Goal: Task Accomplishment & Management: Manage account settings

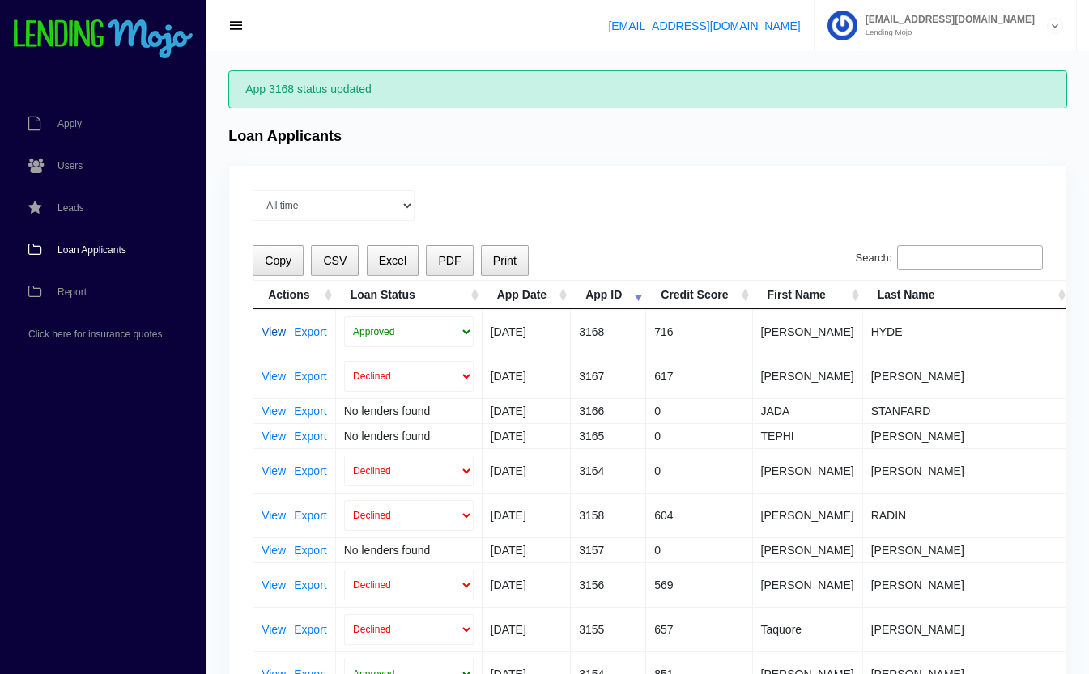
click at [271, 327] on link "View" at bounding box center [273, 331] width 24 height 11
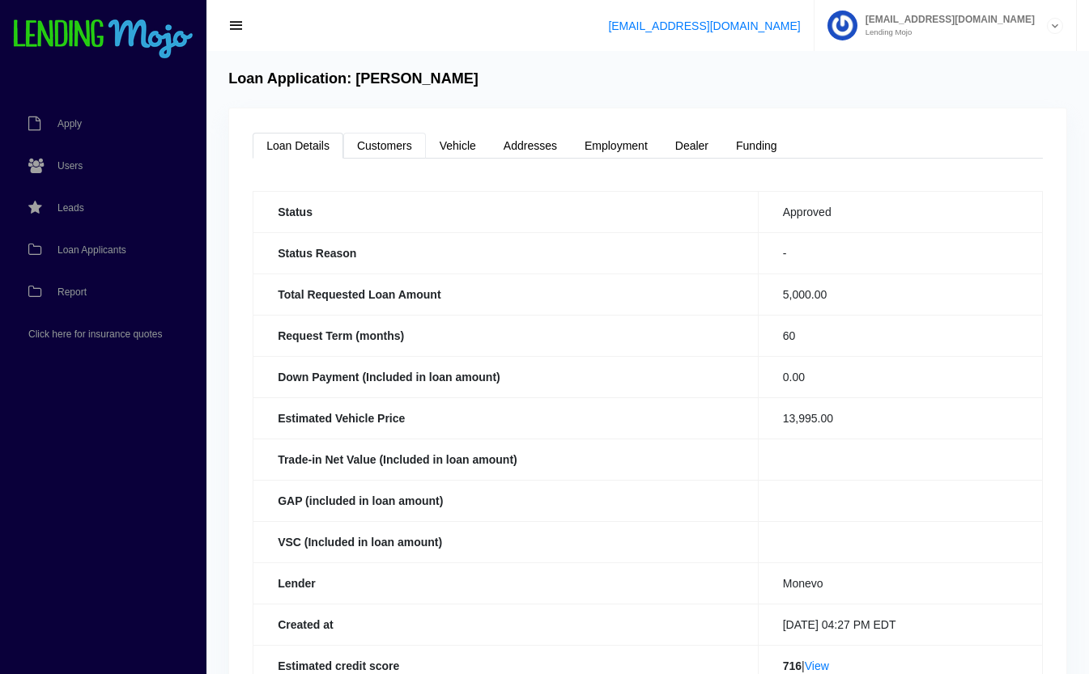
click at [370, 137] on link "Customers" at bounding box center [384, 146] width 83 height 26
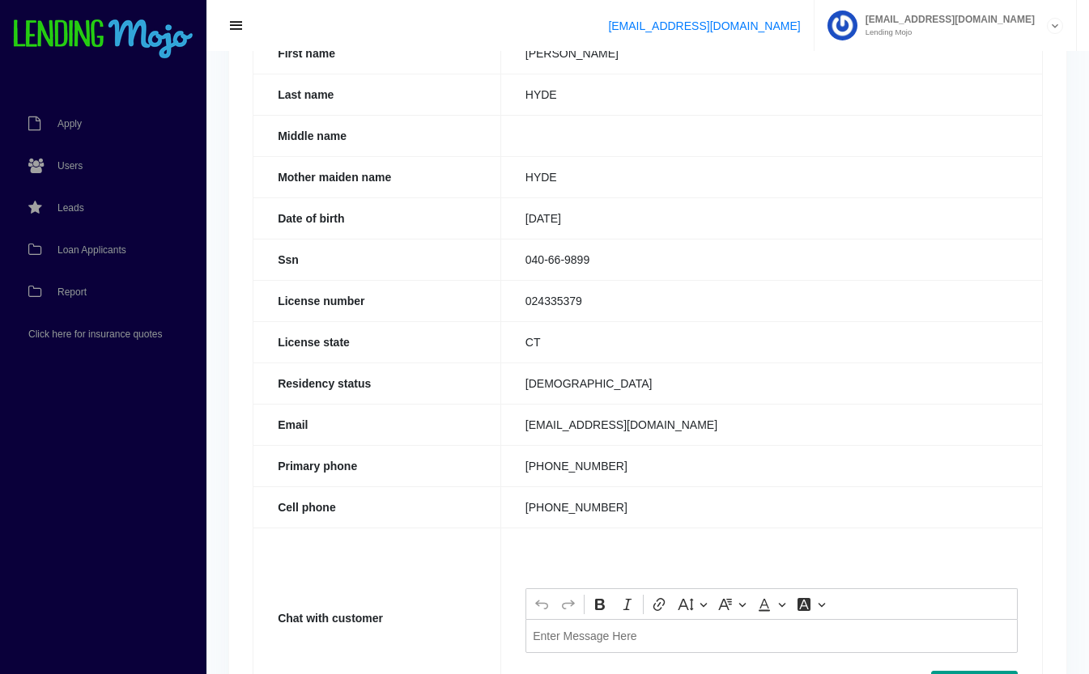
scroll to position [318, 0]
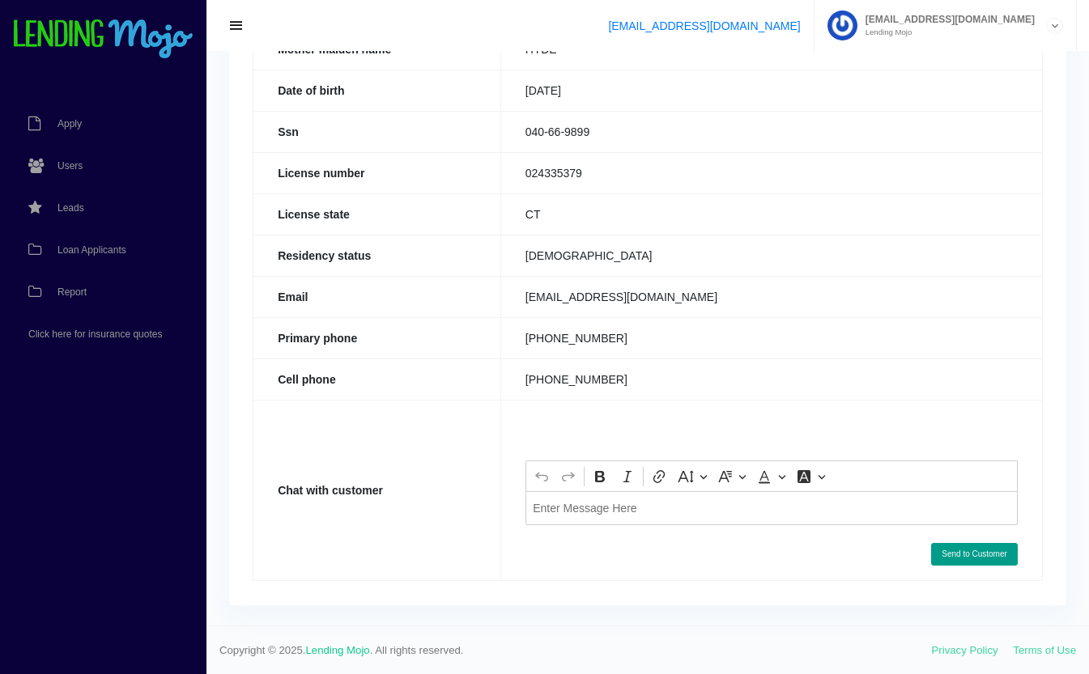
click at [620, 521] on div "Editor editing area: main. Press Alt+0 for help." at bounding box center [771, 507] width 492 height 33
click at [960, 560] on button "Send to Customer" at bounding box center [974, 554] width 87 height 23
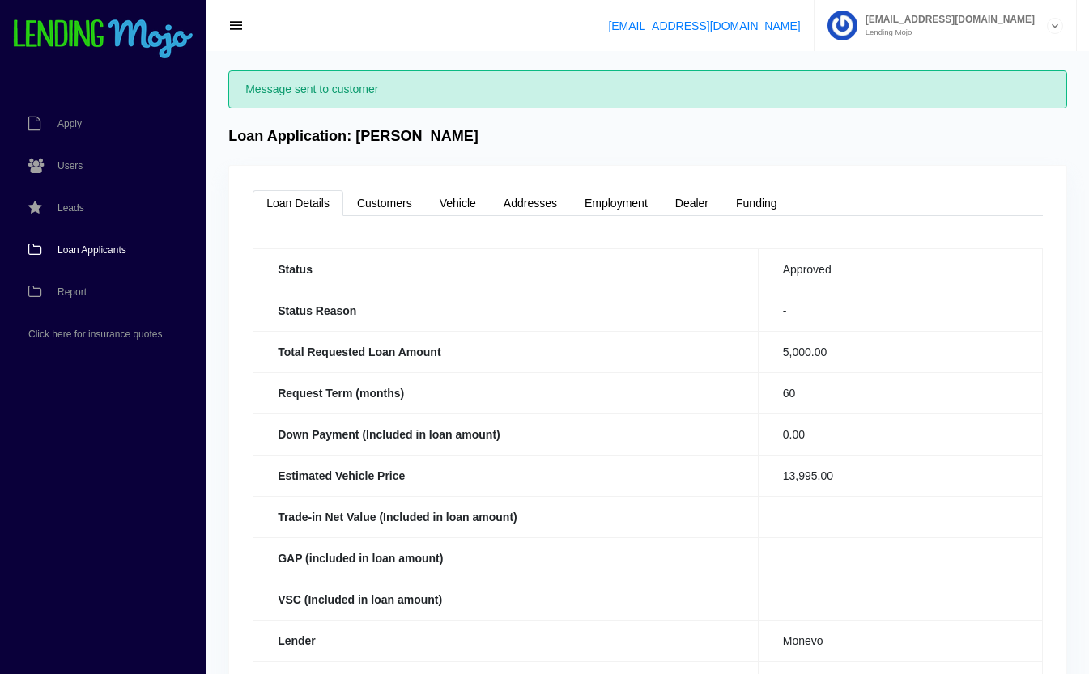
click at [78, 249] on span "Loan Applicants" at bounding box center [91, 250] width 69 height 10
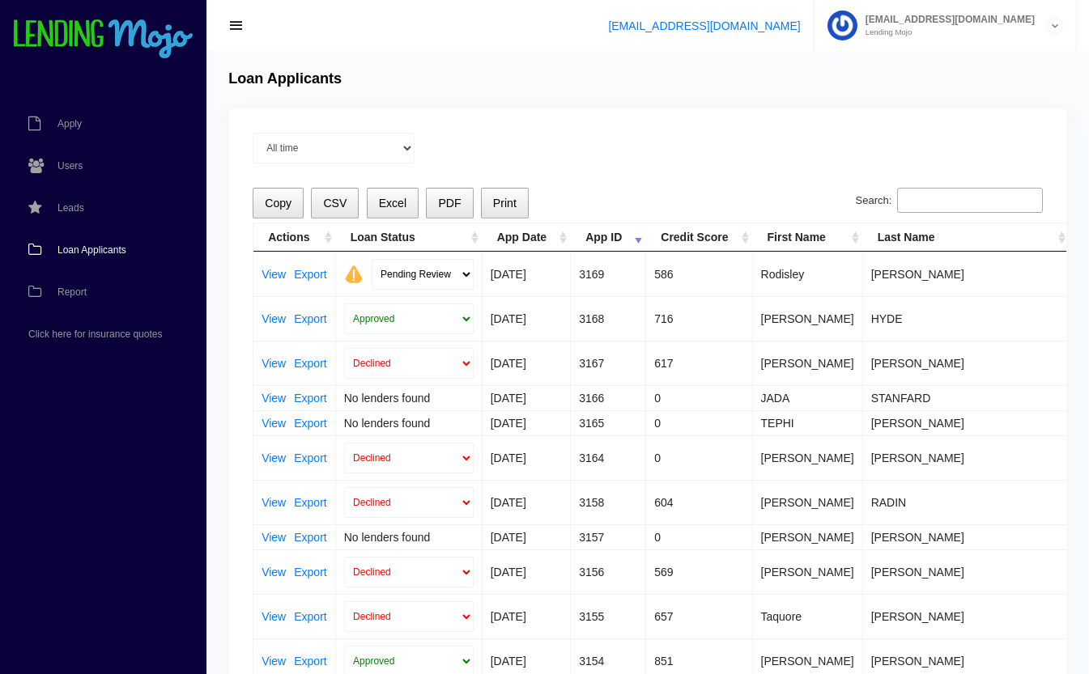
click at [942, 201] on input "Search:" at bounding box center [970, 201] width 146 height 26
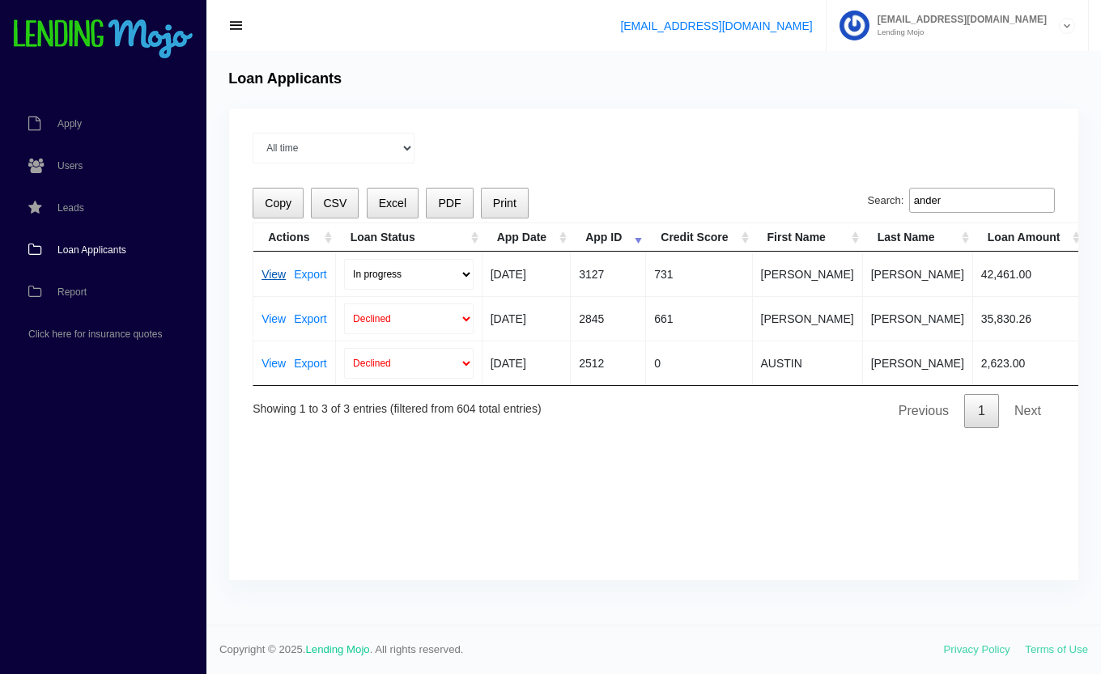
type input "ander"
click at [270, 275] on link "View" at bounding box center [273, 274] width 24 height 11
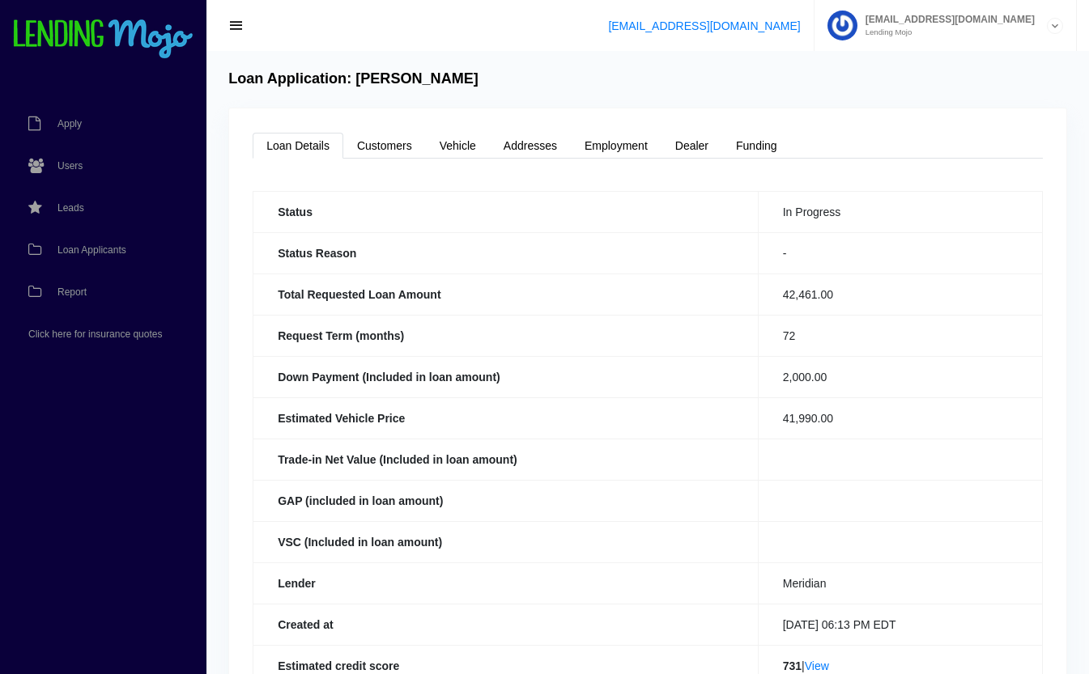
scroll to position [354, 0]
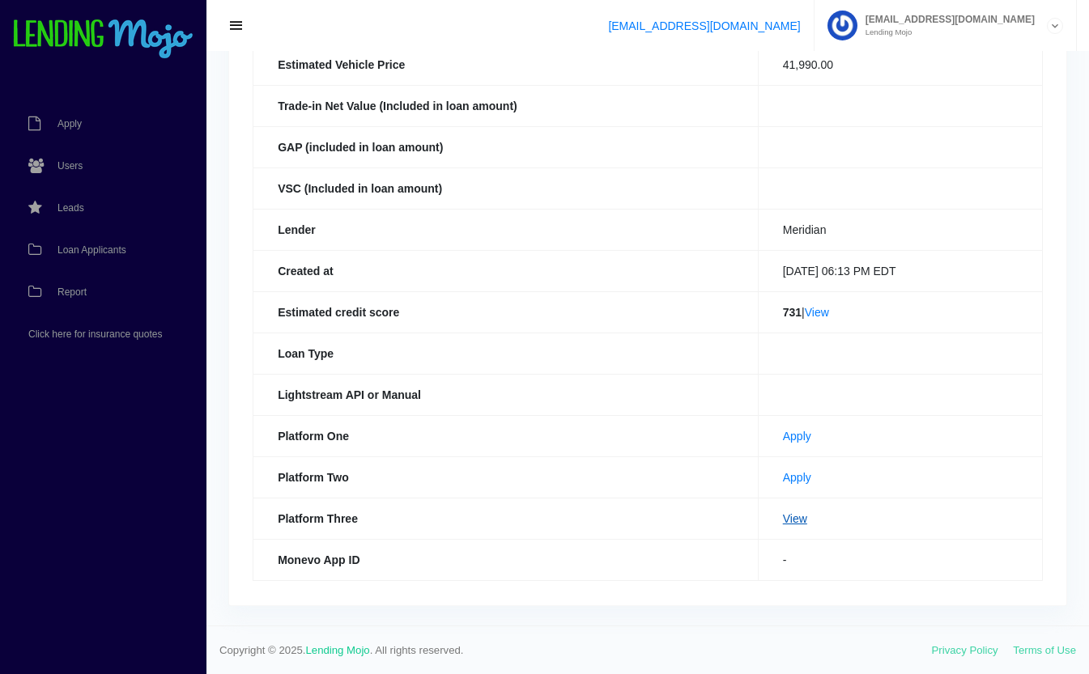
click at [783, 513] on link "View" at bounding box center [795, 518] width 24 height 13
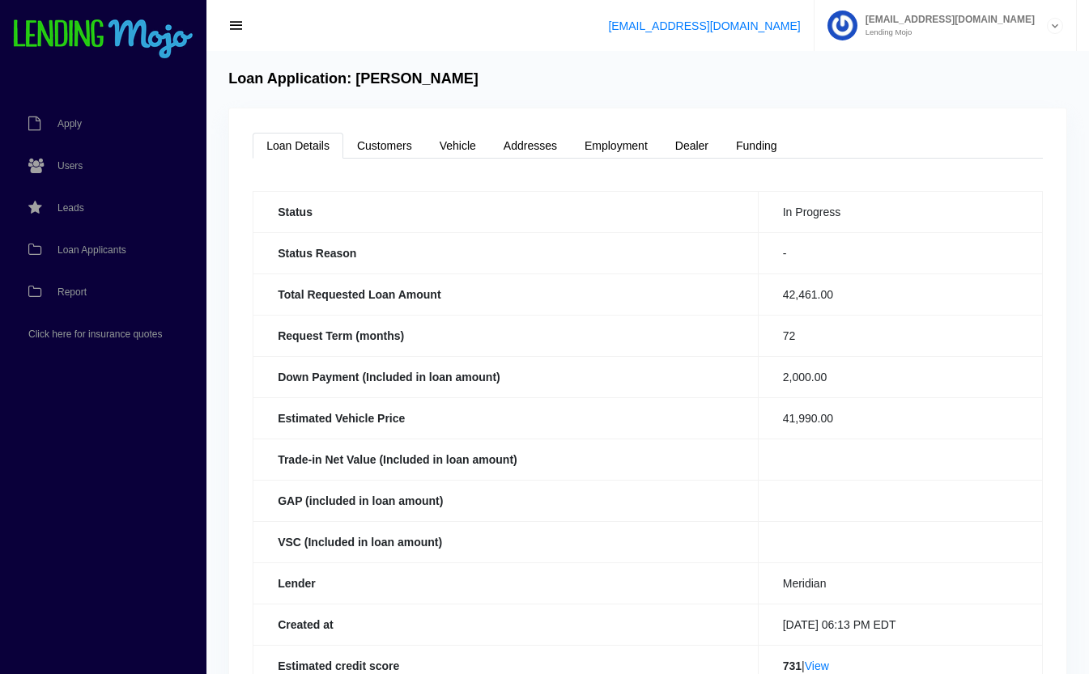
scroll to position [354, 0]
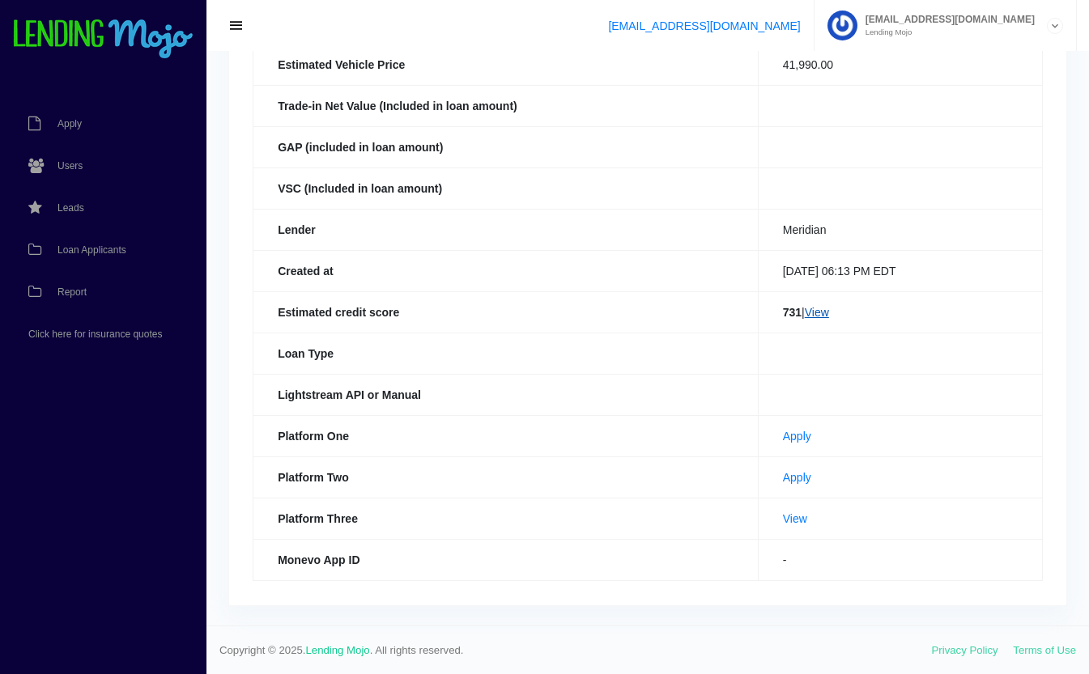
click at [811, 308] on link "View" at bounding box center [817, 312] width 24 height 13
click at [82, 245] on span "Loan Applicants" at bounding box center [91, 250] width 69 height 10
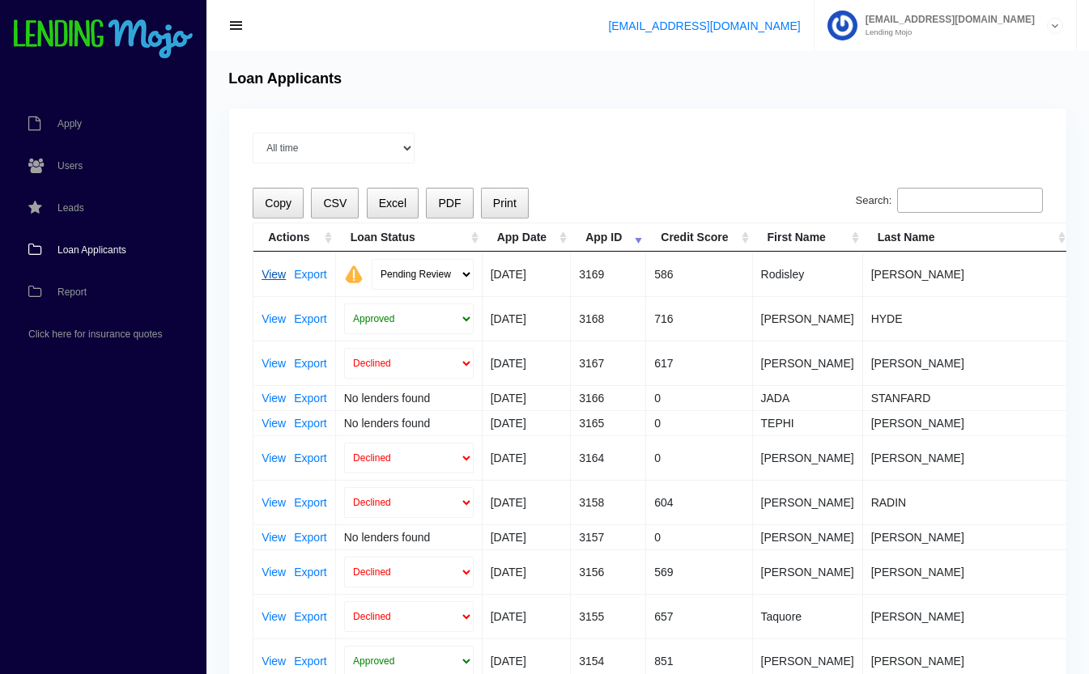
click at [268, 270] on link "View" at bounding box center [273, 274] width 24 height 11
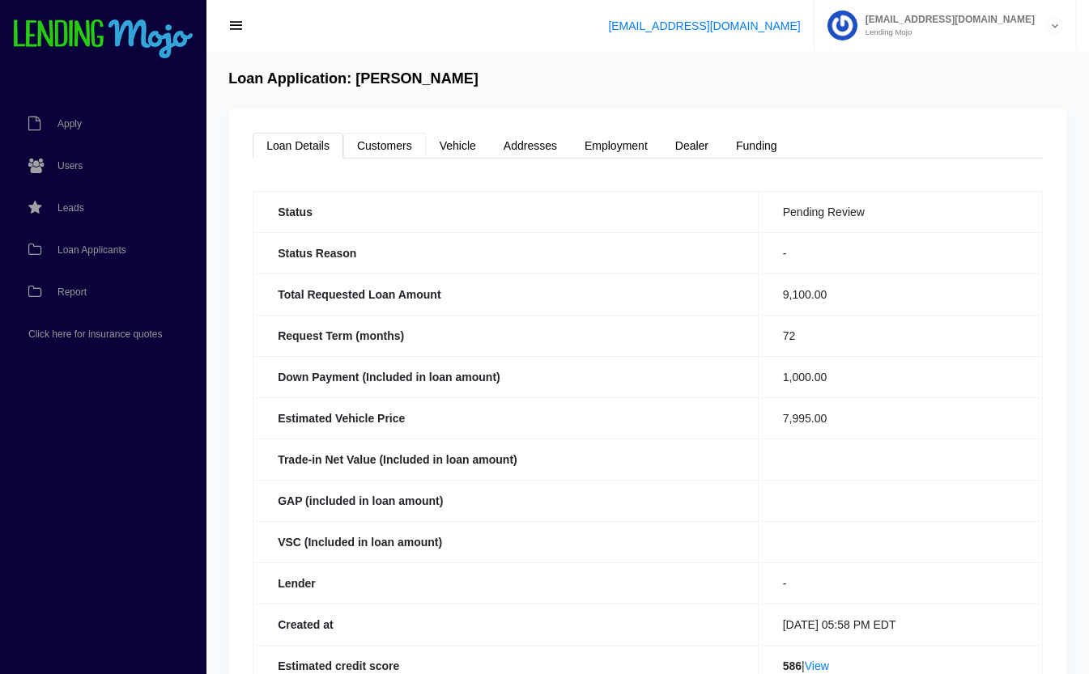
click at [383, 149] on link "Customers" at bounding box center [384, 146] width 83 height 26
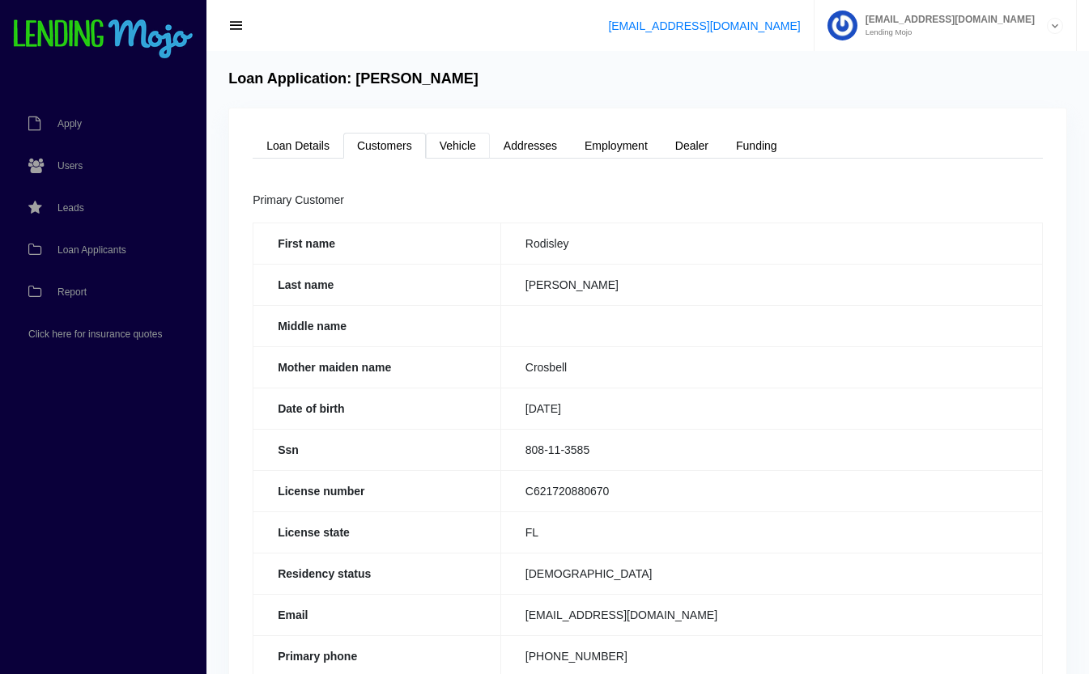
click at [466, 142] on link "Vehicle" at bounding box center [458, 146] width 64 height 26
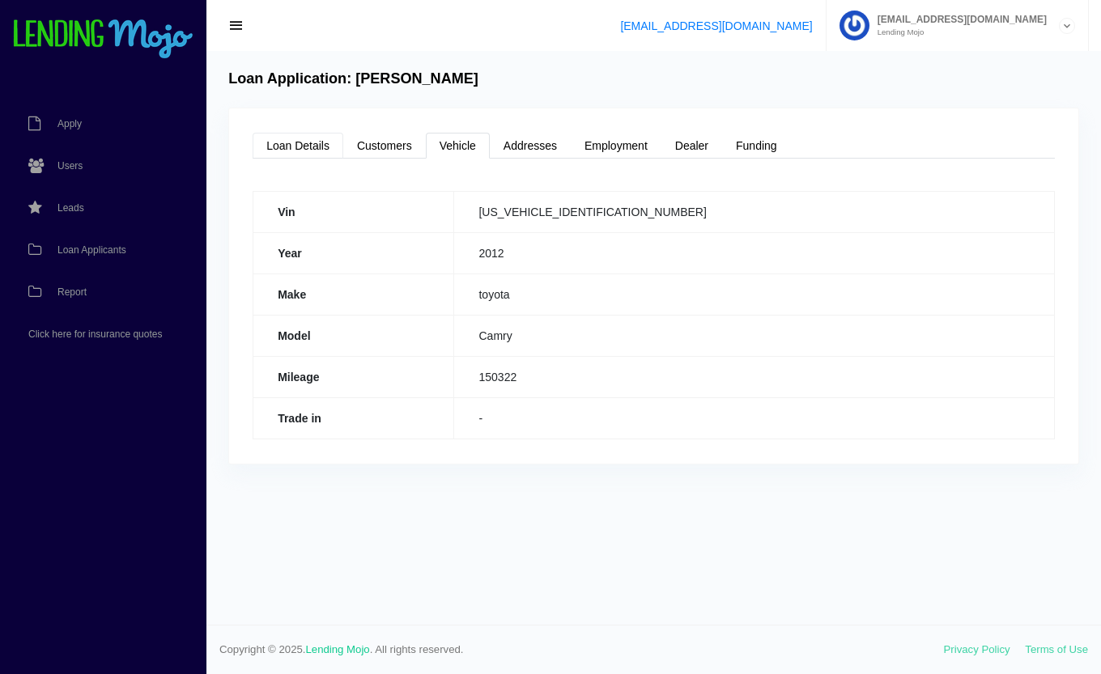
click at [315, 143] on link "Loan Details" at bounding box center [298, 146] width 91 height 26
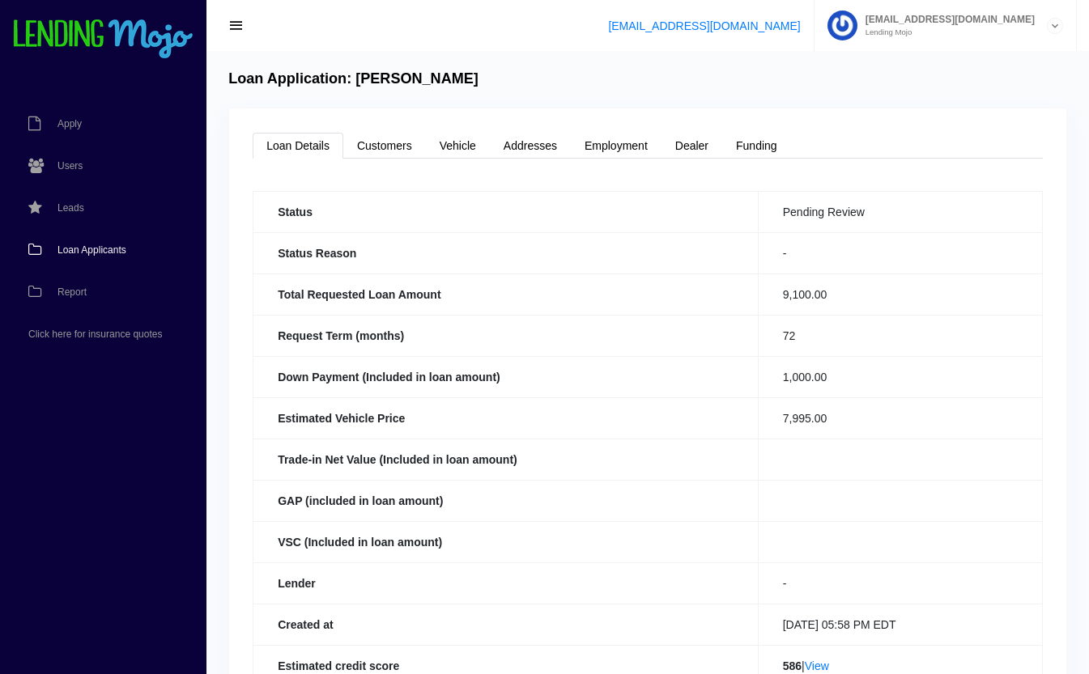
click at [63, 255] on span "Loan Applicants" at bounding box center [91, 250] width 69 height 10
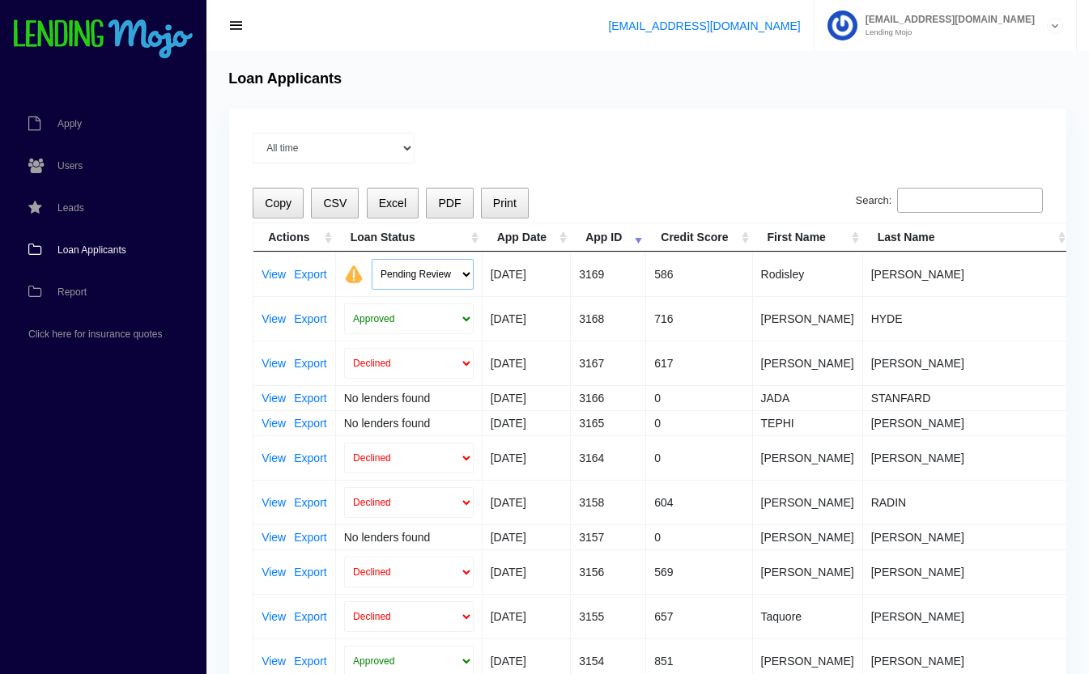
click at [410, 274] on select "Pending Review Approve Decline Unqualified" at bounding box center [423, 274] width 102 height 31
select select "declined"
click at [372, 259] on select "Pending Review Approve Decline Unqualified" at bounding box center [423, 274] width 102 height 31
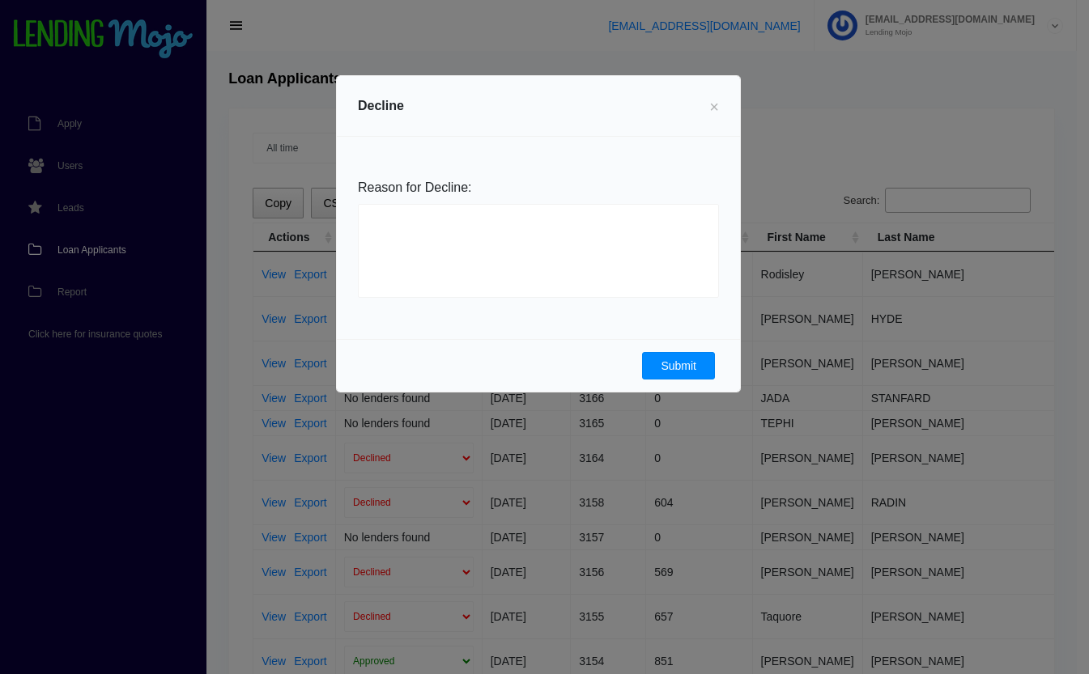
click at [689, 370] on button "Submit" at bounding box center [678, 366] width 73 height 28
